Goal: Check status

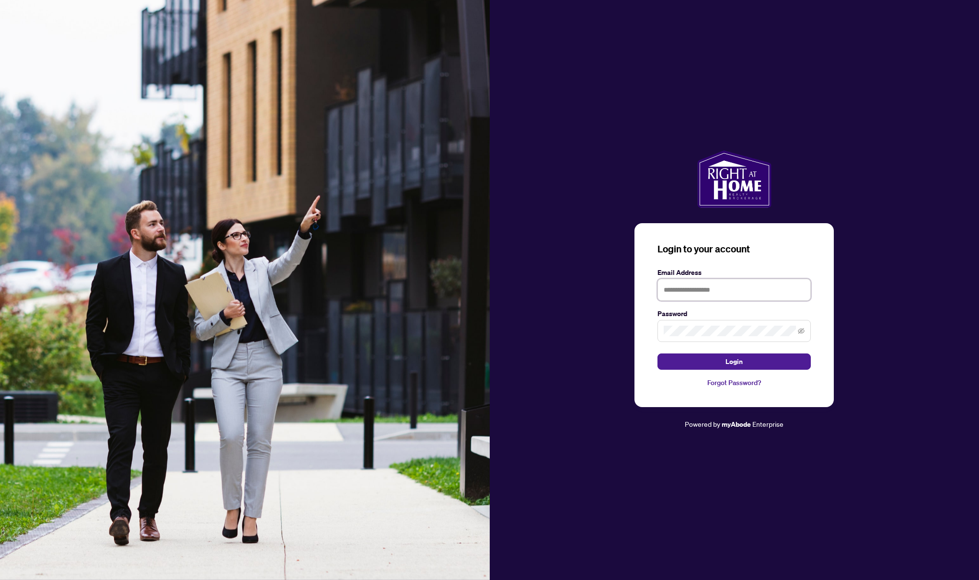
type input "**********"
click at [734, 361] on button "Login" at bounding box center [733, 362] width 153 height 16
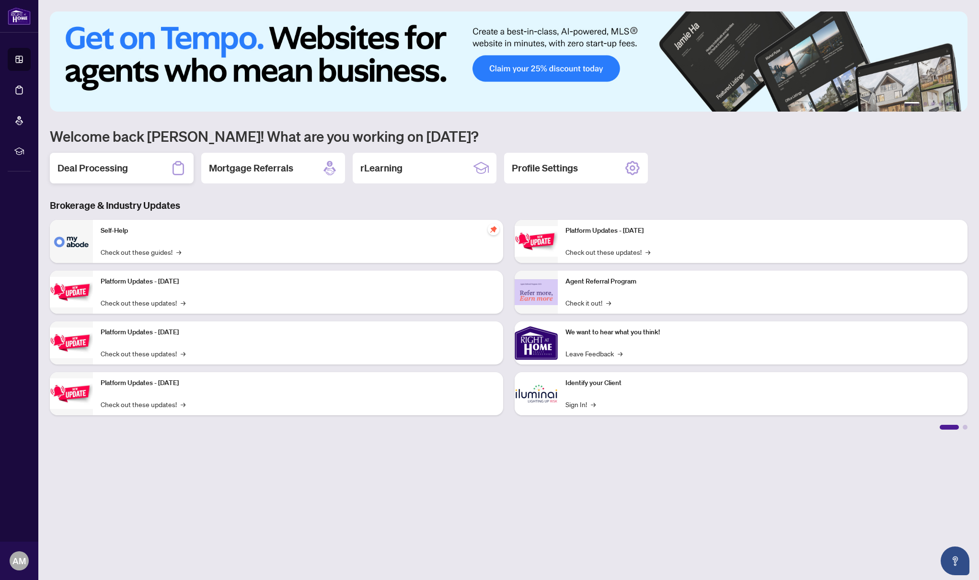
click at [111, 167] on h2 "Deal Processing" at bounding box center [92, 167] width 70 height 13
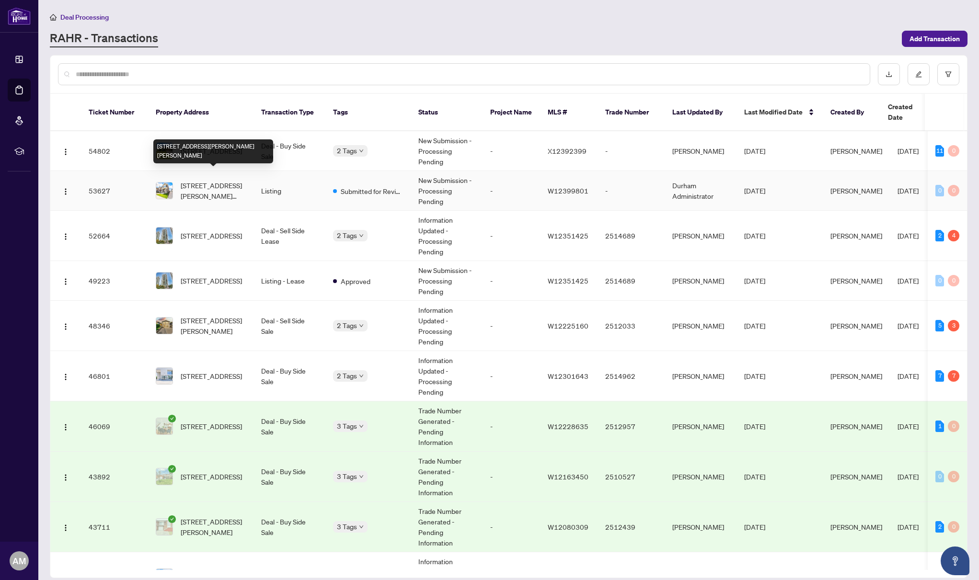
click at [199, 180] on span "[STREET_ADDRESS][PERSON_NAME][PERSON_NAME]" at bounding box center [213, 190] width 65 height 21
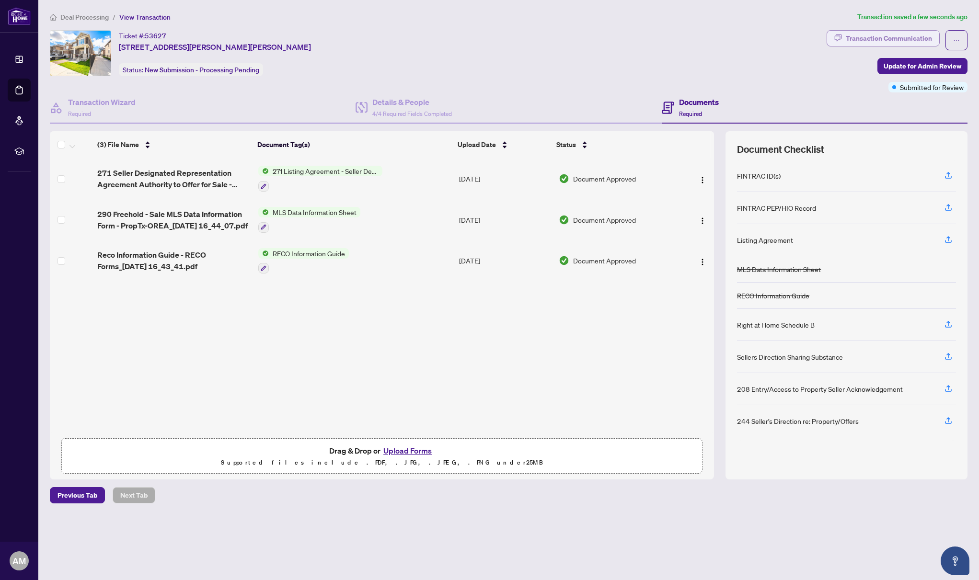
click at [888, 37] on div "Transaction Communication" at bounding box center [889, 38] width 86 height 15
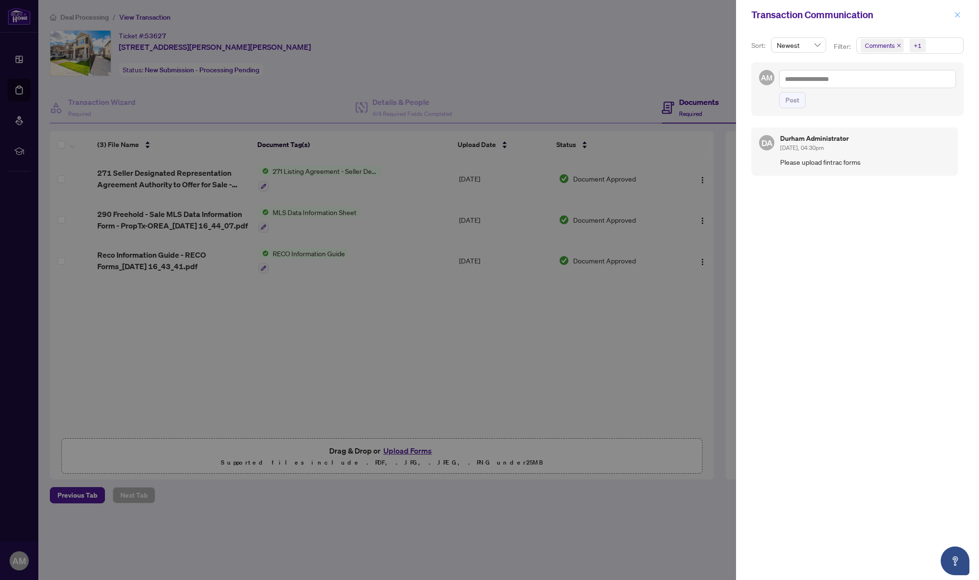
click at [955, 13] on icon "close" at bounding box center [957, 14] width 7 height 7
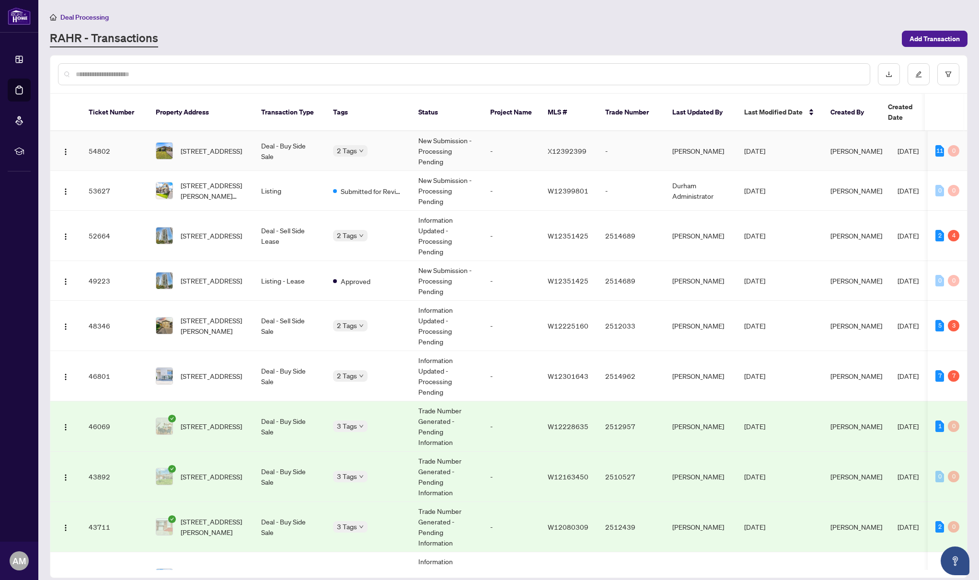
click at [333, 148] on div "Deposit Submitted Submitted for Review" at bounding box center [333, 148] width 0 height 0
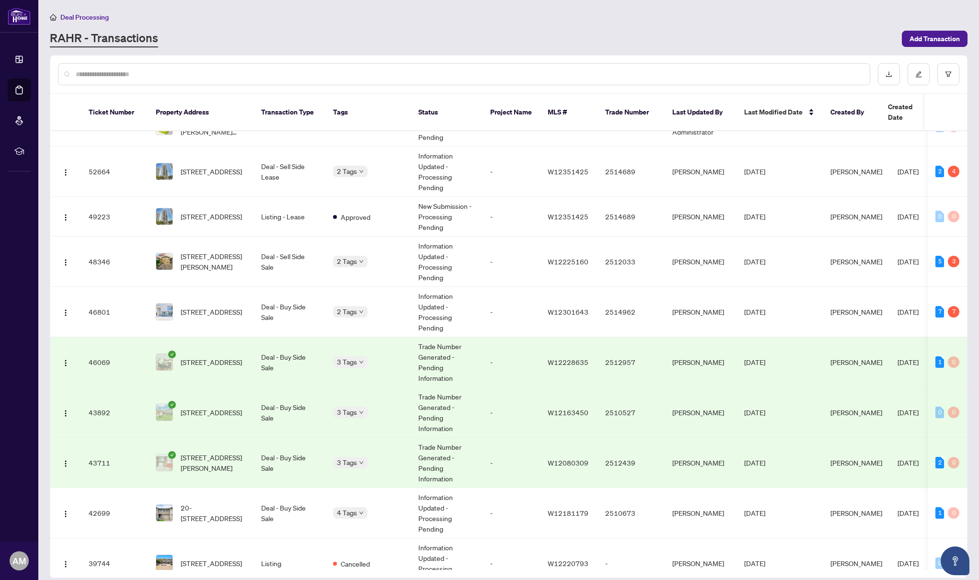
scroll to position [106, 0]
